Goal: Task Accomplishment & Management: Manage account settings

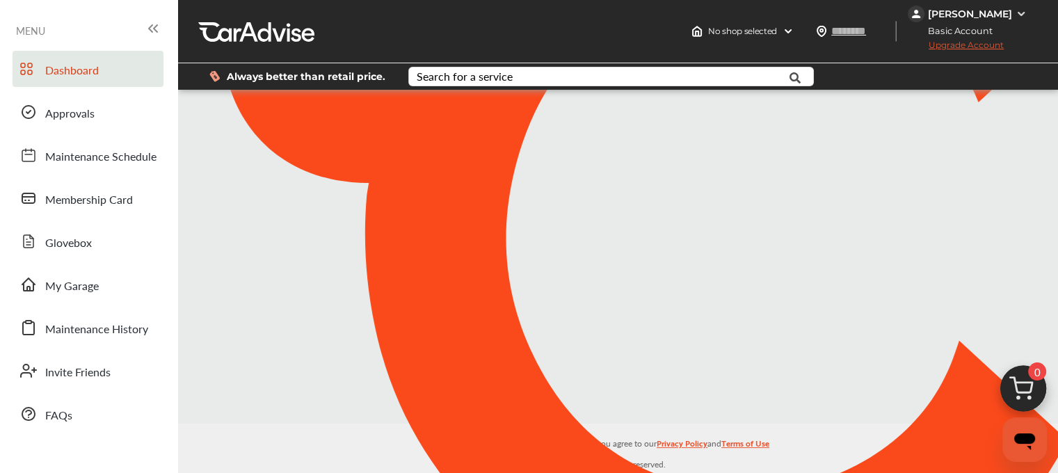
click at [928, 19] on div "[PERSON_NAME]" at bounding box center [970, 14] width 84 height 13
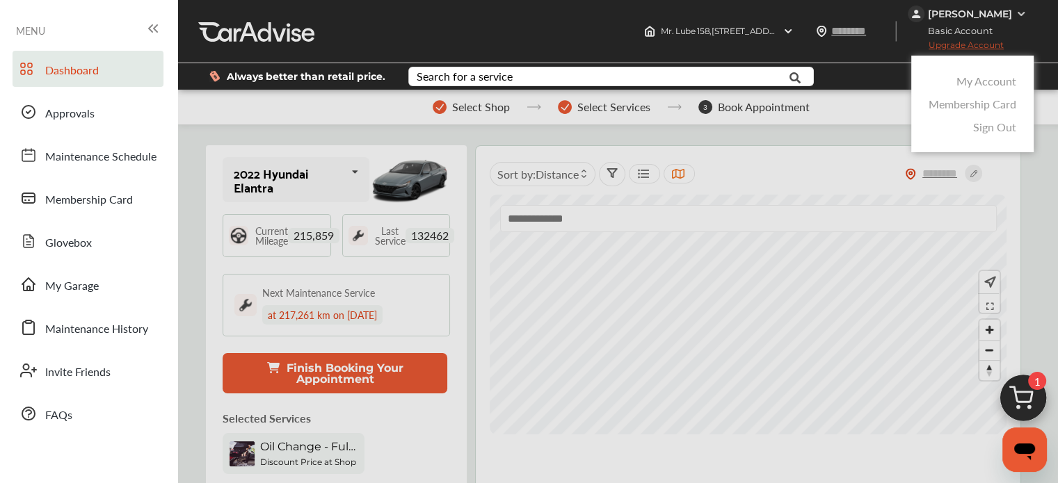
click at [968, 88] on link "My Account" at bounding box center [986, 81] width 60 height 16
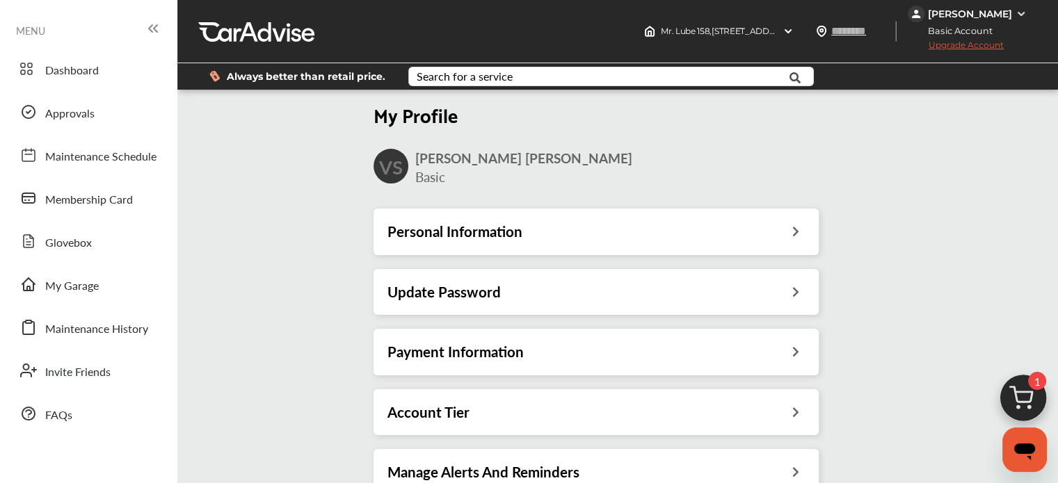
click at [564, 357] on div "Payment Information" at bounding box center [595, 352] width 417 height 18
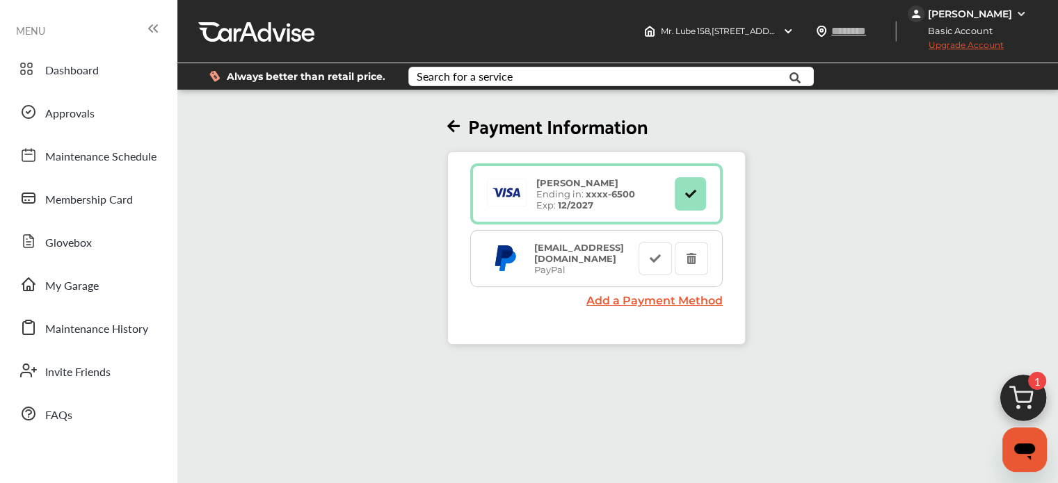
click at [938, 45] on span "Upgrade Account" at bounding box center [956, 48] width 96 height 17
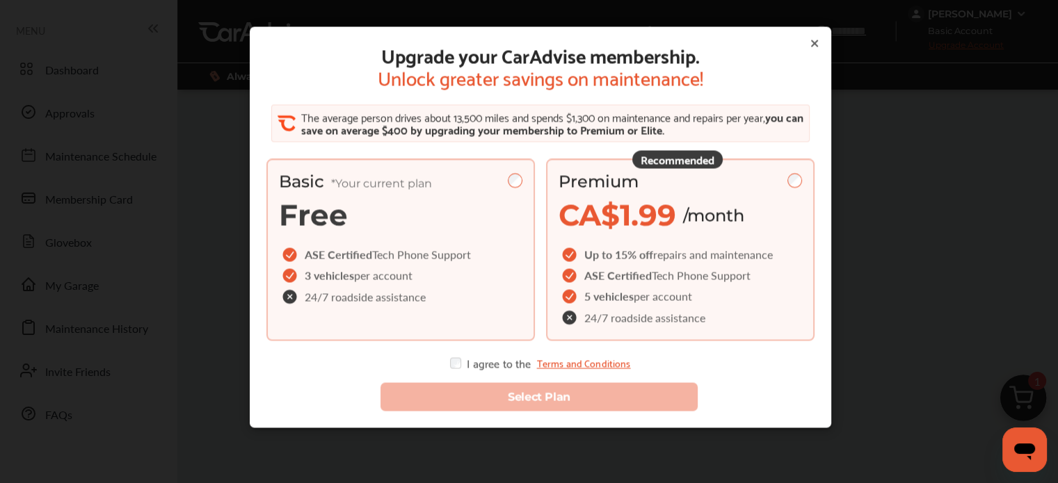
click at [704, 179] on div "Premium" at bounding box center [680, 182] width 243 height 20
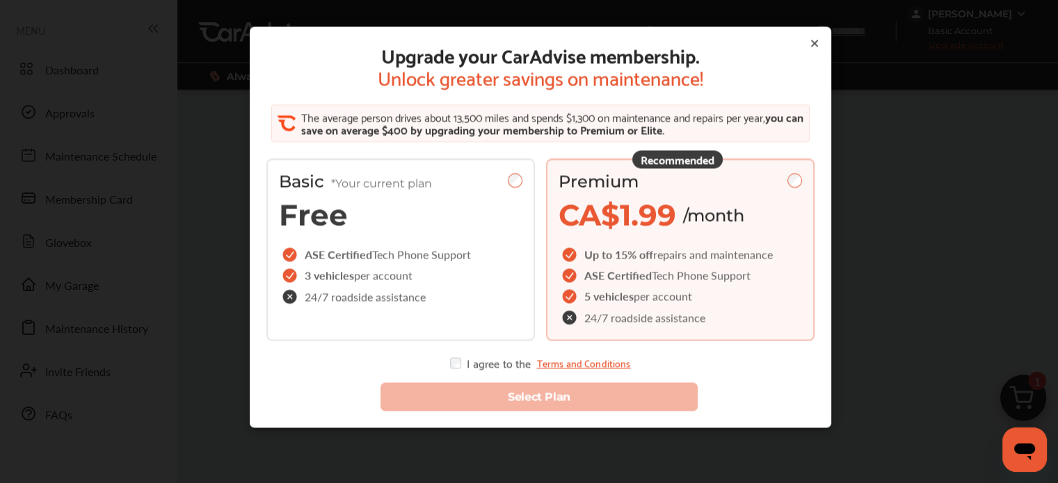
click at [465, 362] on div "I agree to the Terms and Conditions" at bounding box center [540, 363] width 180 height 11
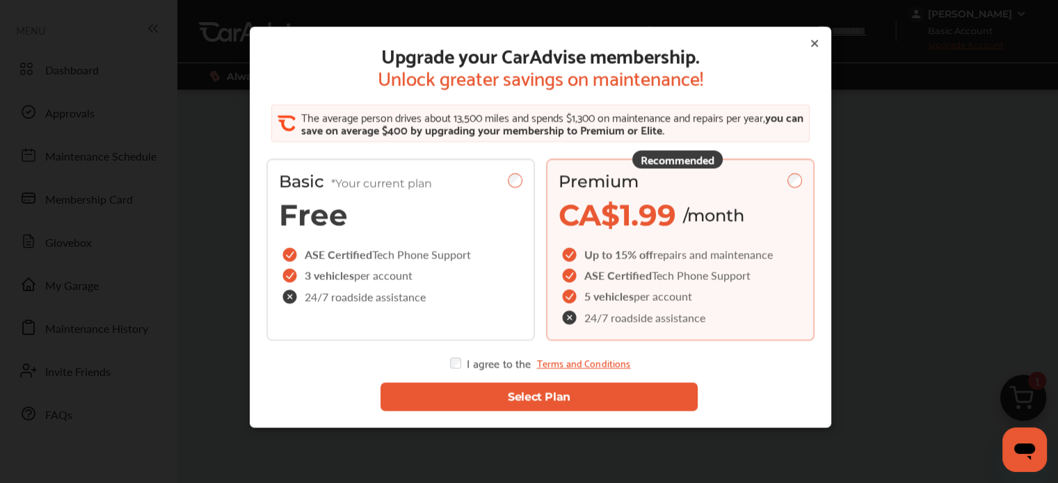
click at [458, 401] on button "Select Plan" at bounding box center [538, 397] width 317 height 29
